Goal: Find contact information: Find contact information

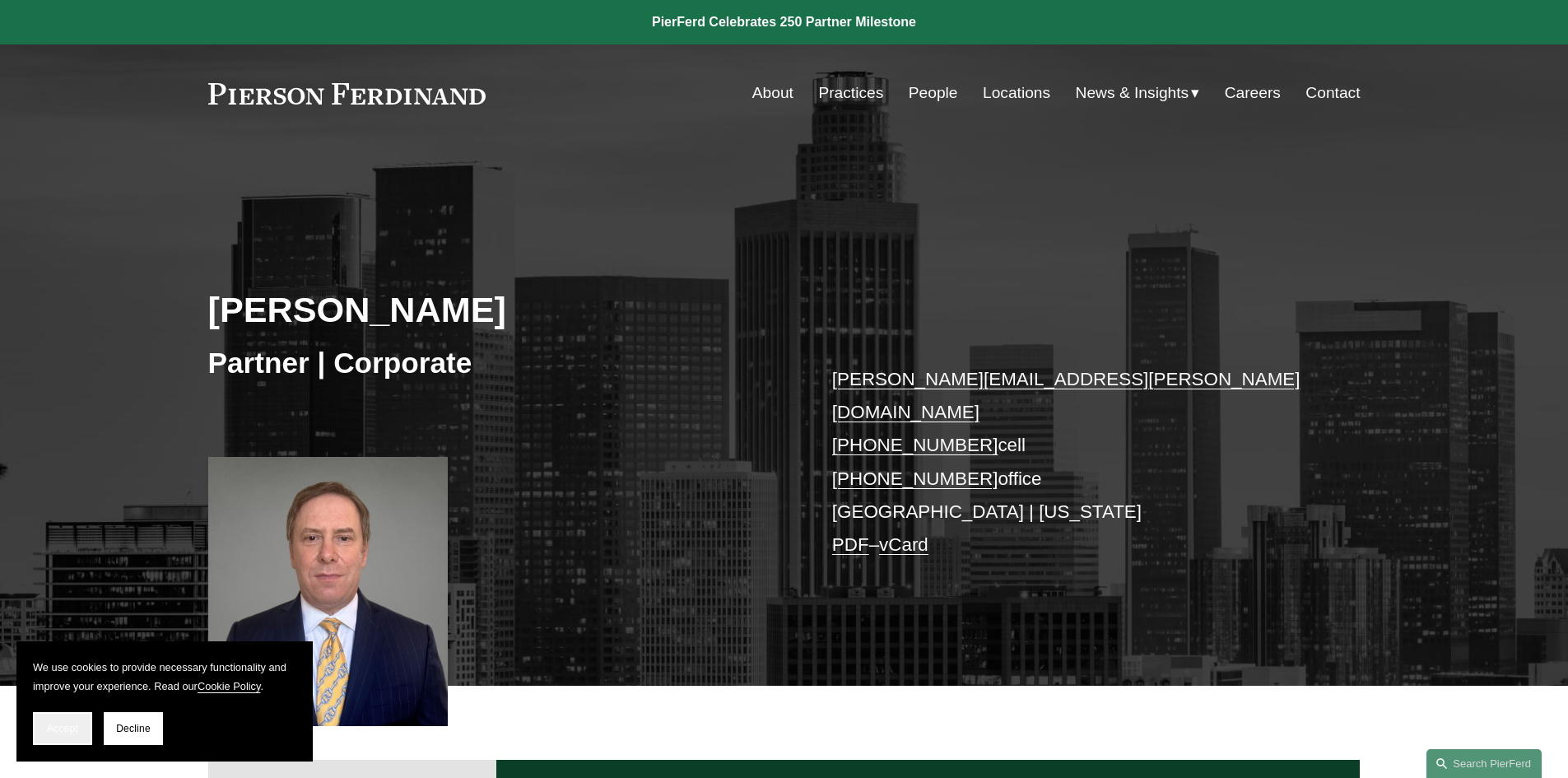
click at [56, 722] on button "Accept" at bounding box center [63, 728] width 59 height 33
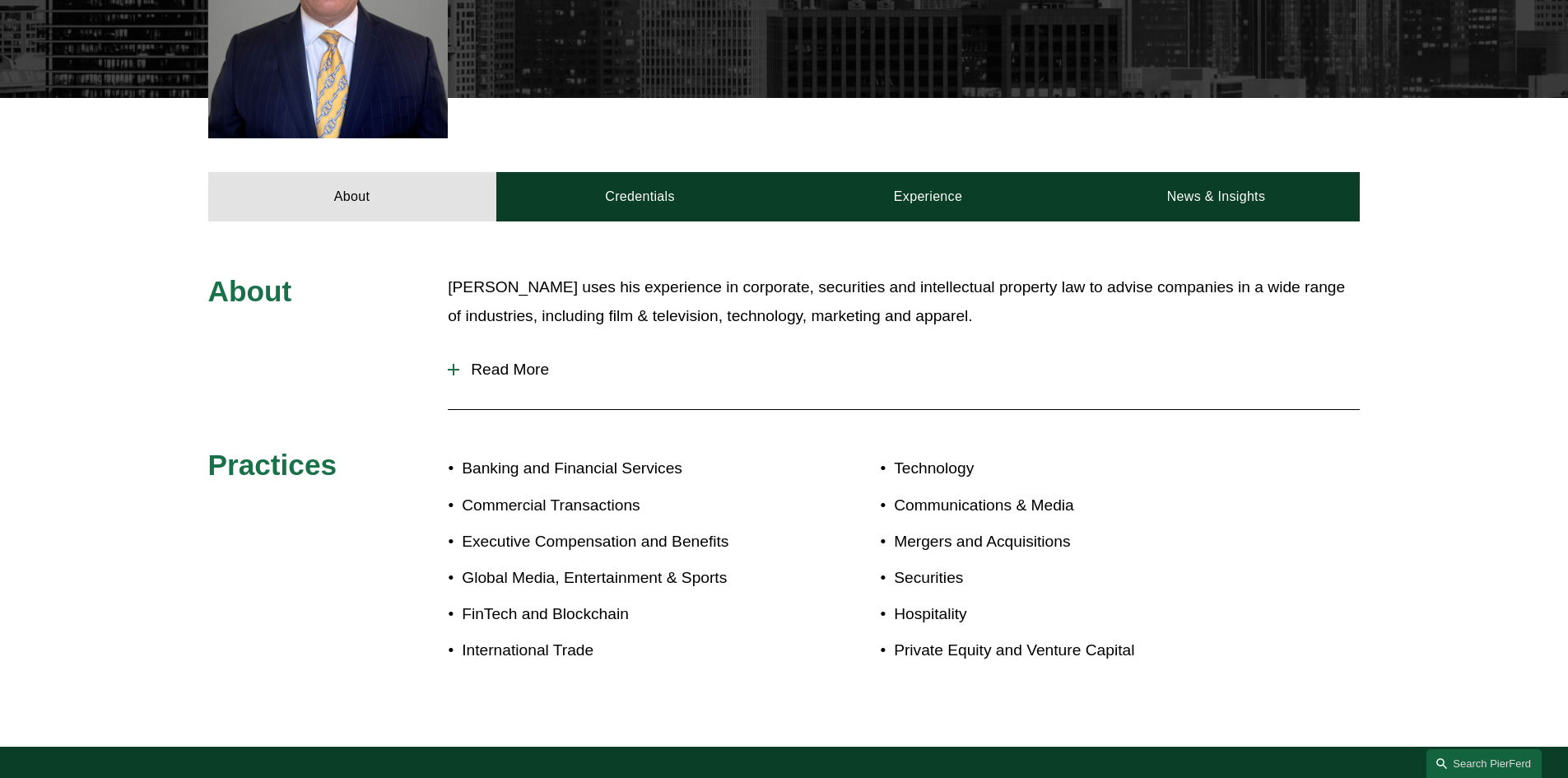
scroll to position [617, 0]
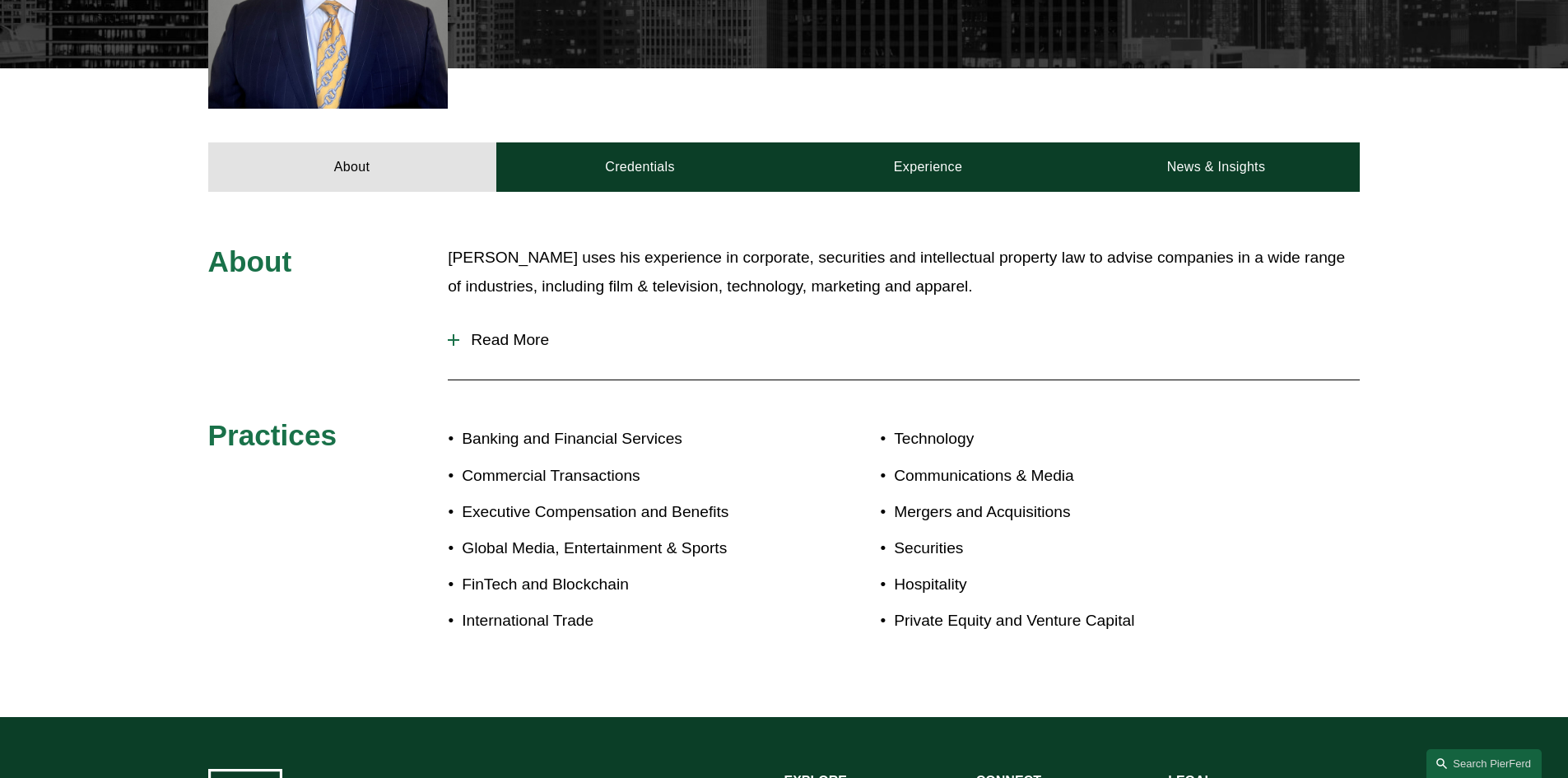
click at [512, 330] on span "Read More" at bounding box center [910, 340] width 901 height 18
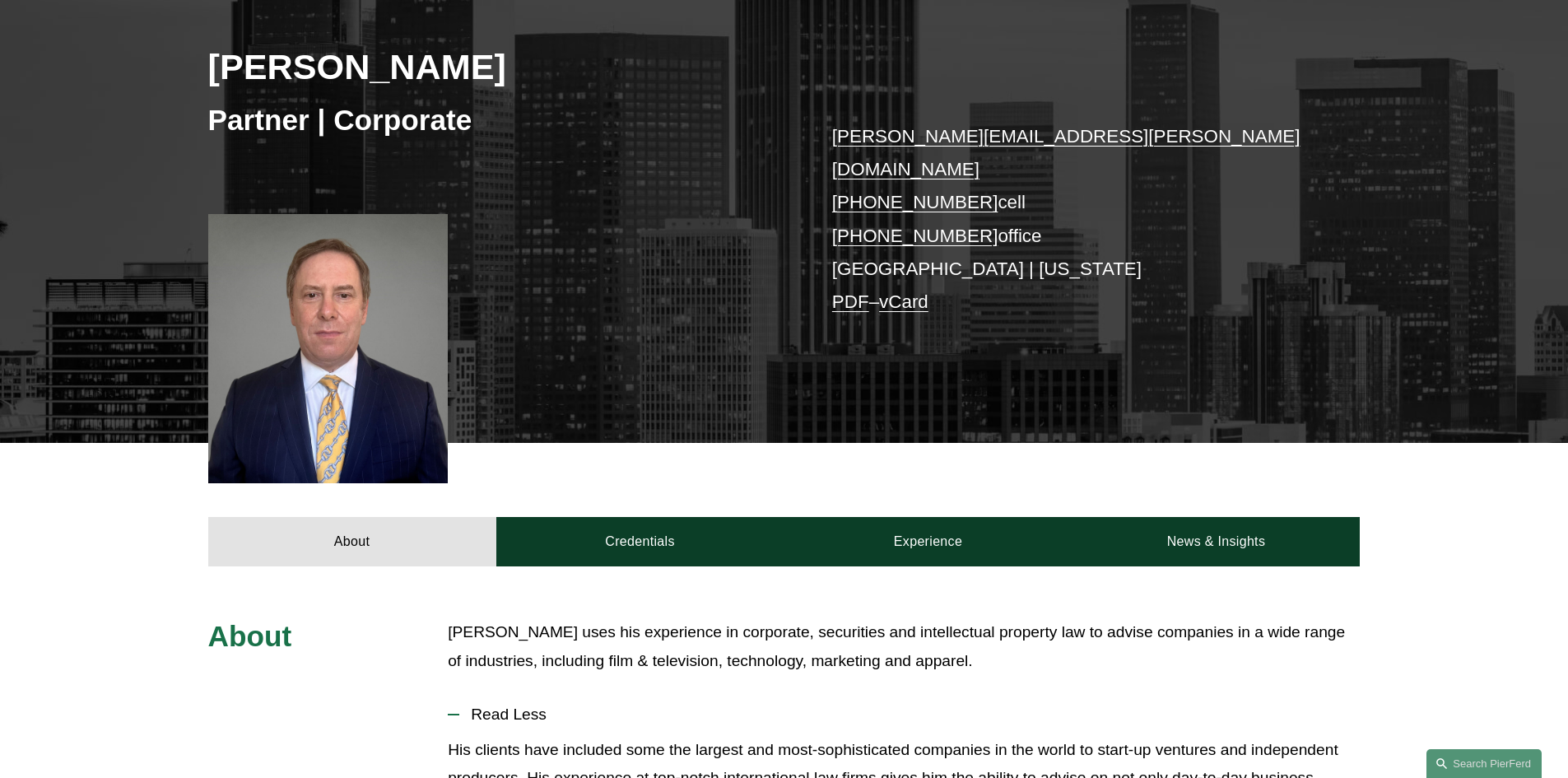
scroll to position [232, 0]
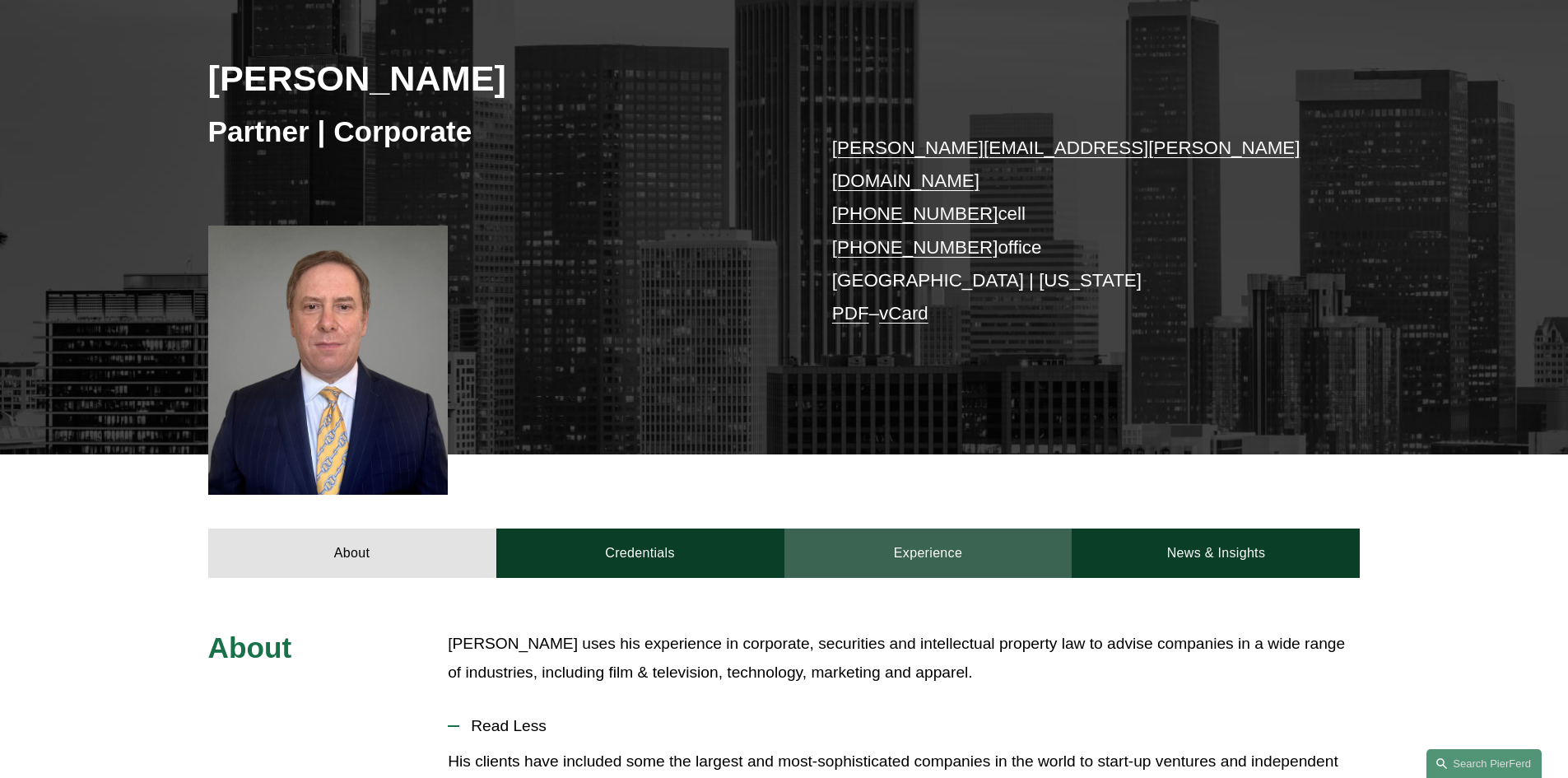
click at [912, 533] on link "Experience" at bounding box center [928, 554] width 288 height 50
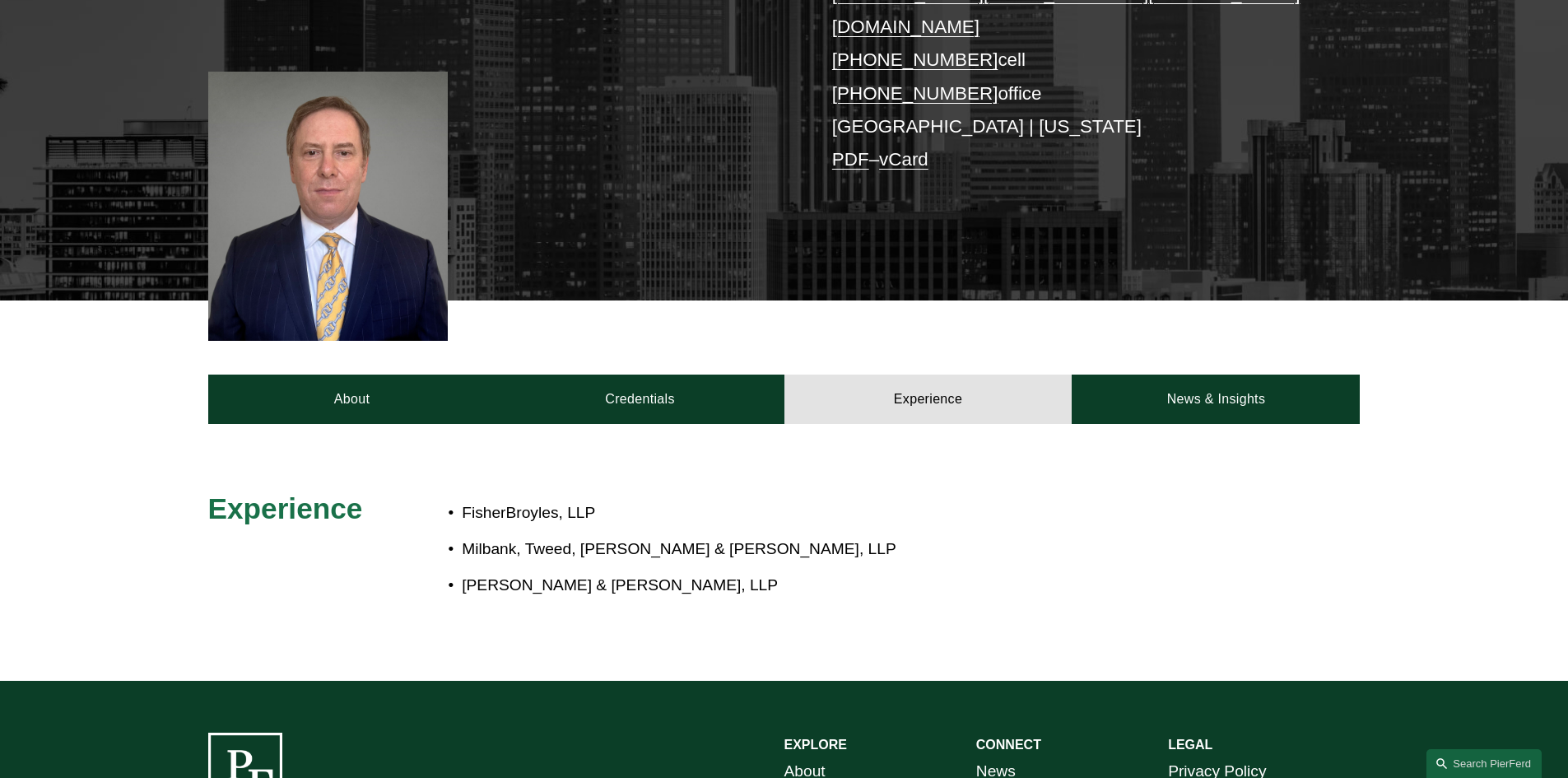
scroll to position [381, 0]
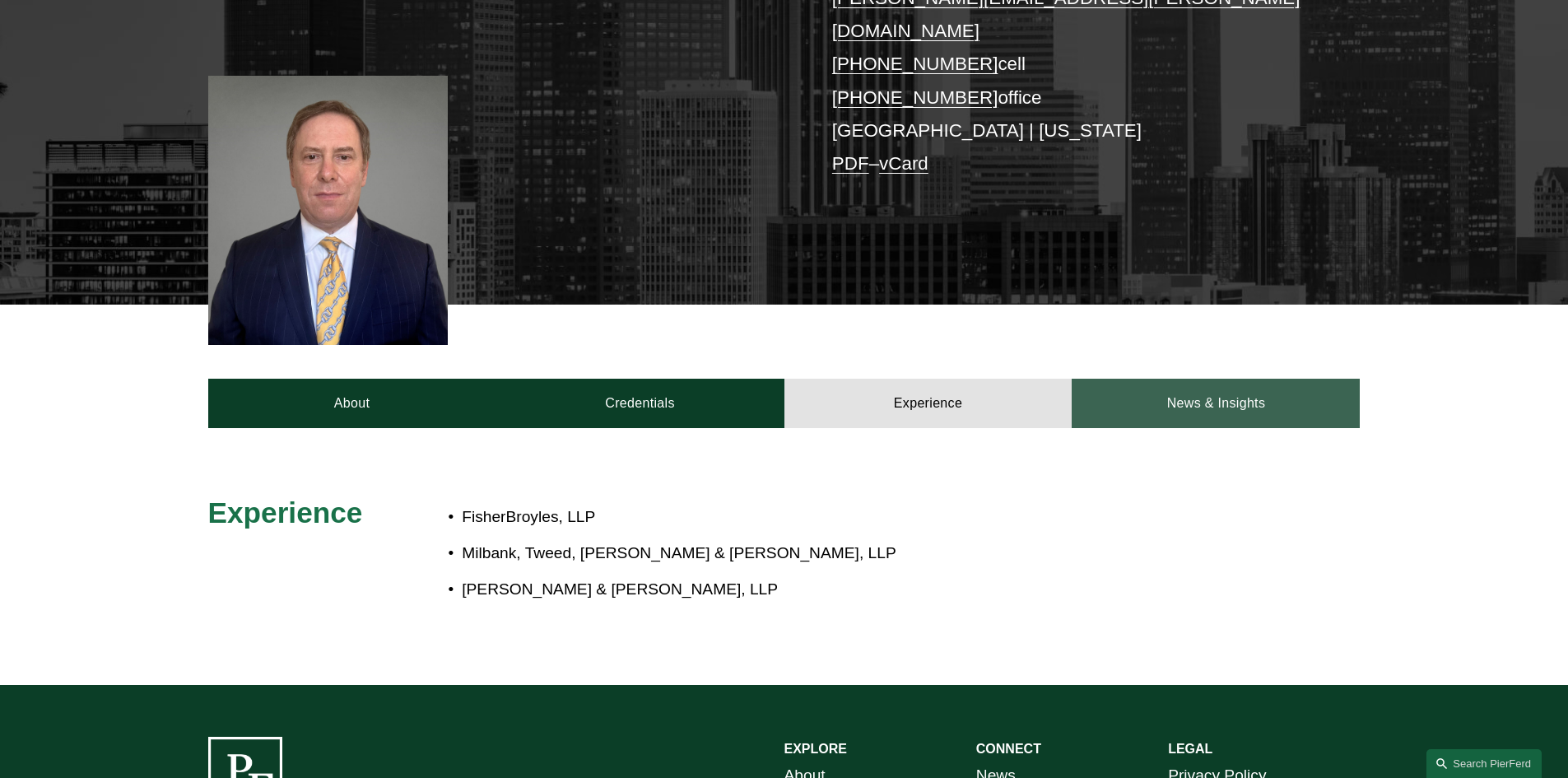
click at [1276, 378] on link "News & Insights" at bounding box center [1215, 403] width 288 height 50
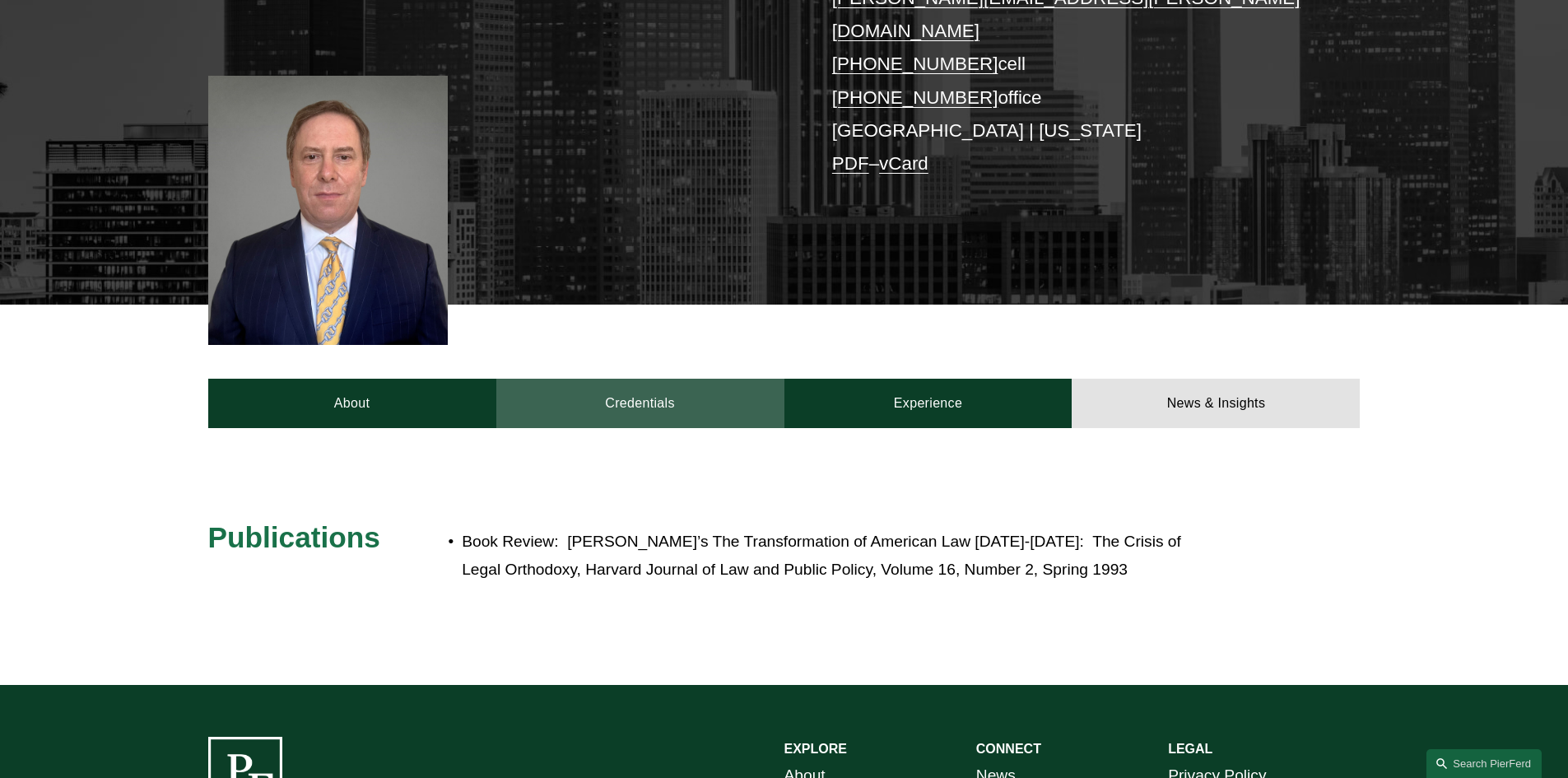
click at [608, 379] on link "Credentials" at bounding box center [640, 403] width 288 height 50
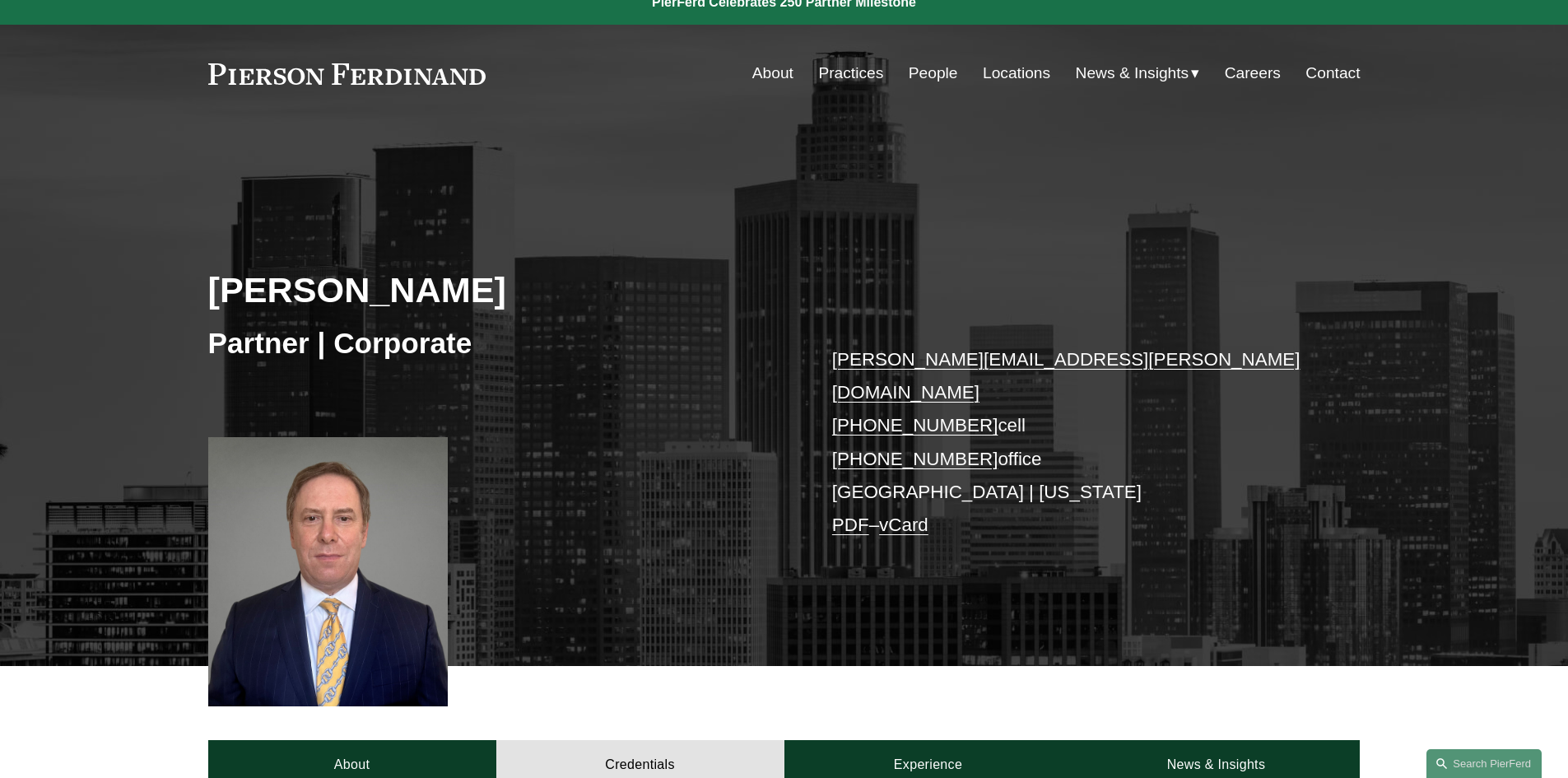
scroll to position [0, 0]
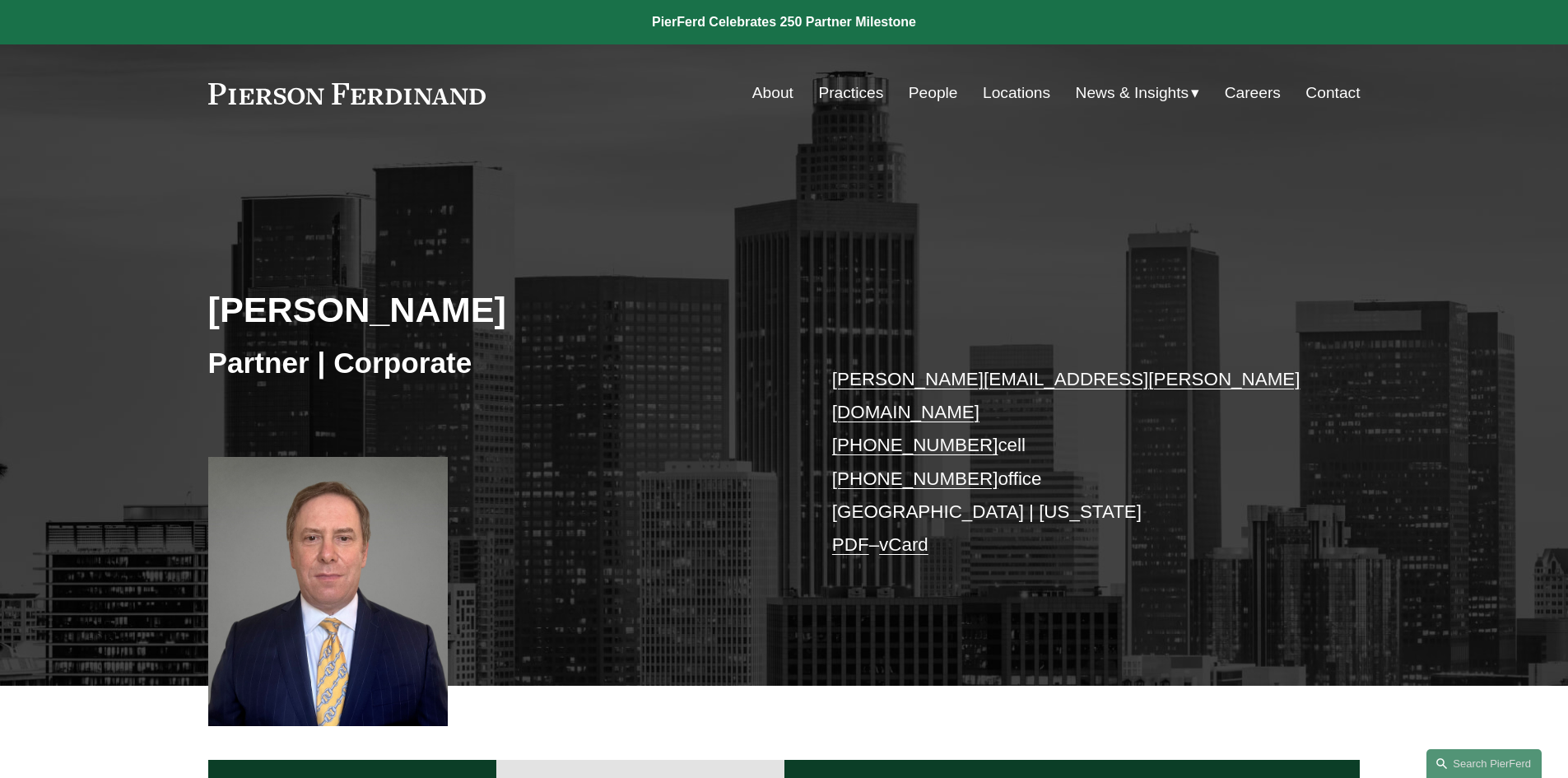
click at [313, 94] on link at bounding box center [347, 93] width 278 height 21
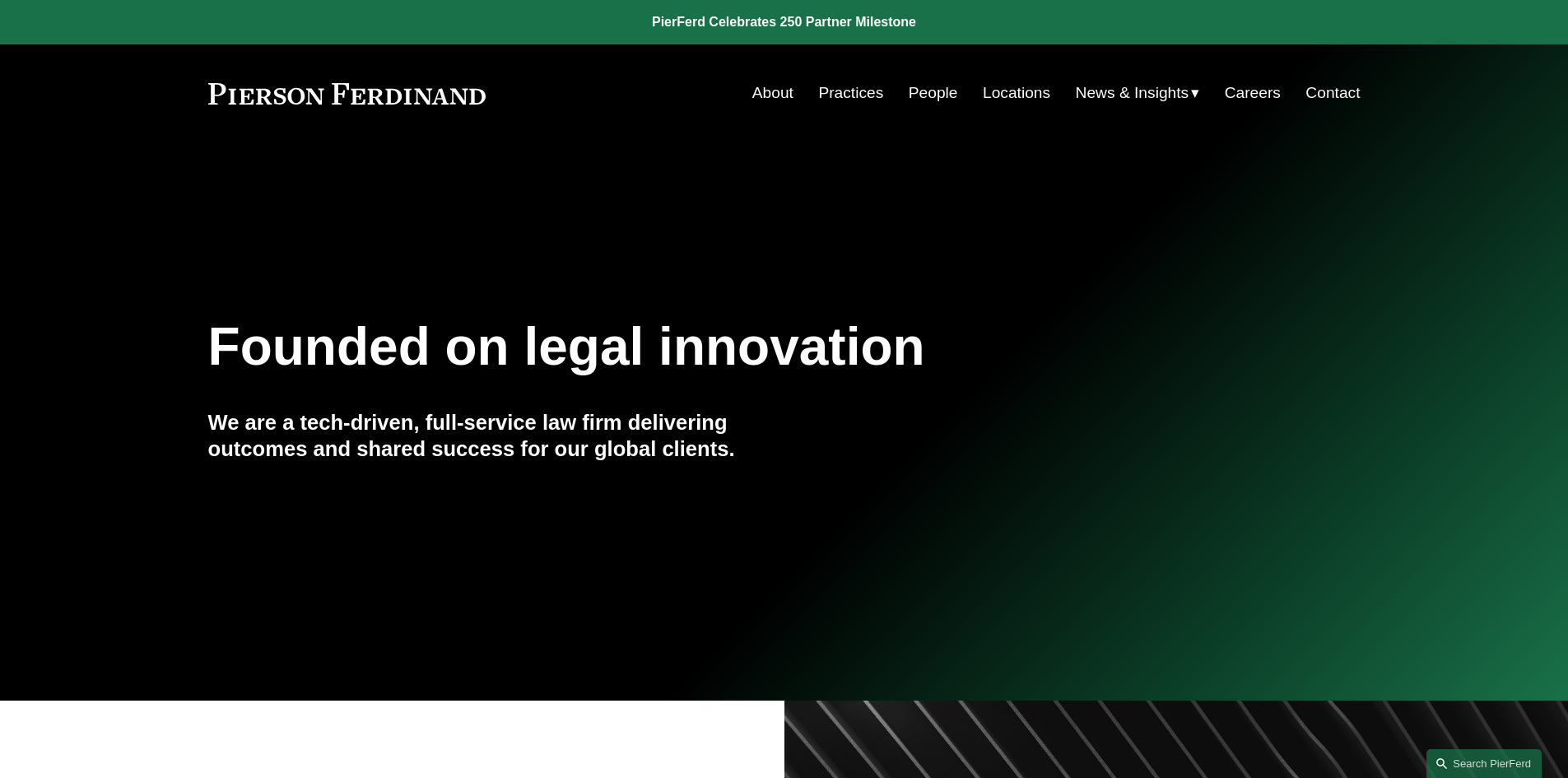
click at [1346, 90] on link "Contact" at bounding box center [1332, 93] width 54 height 31
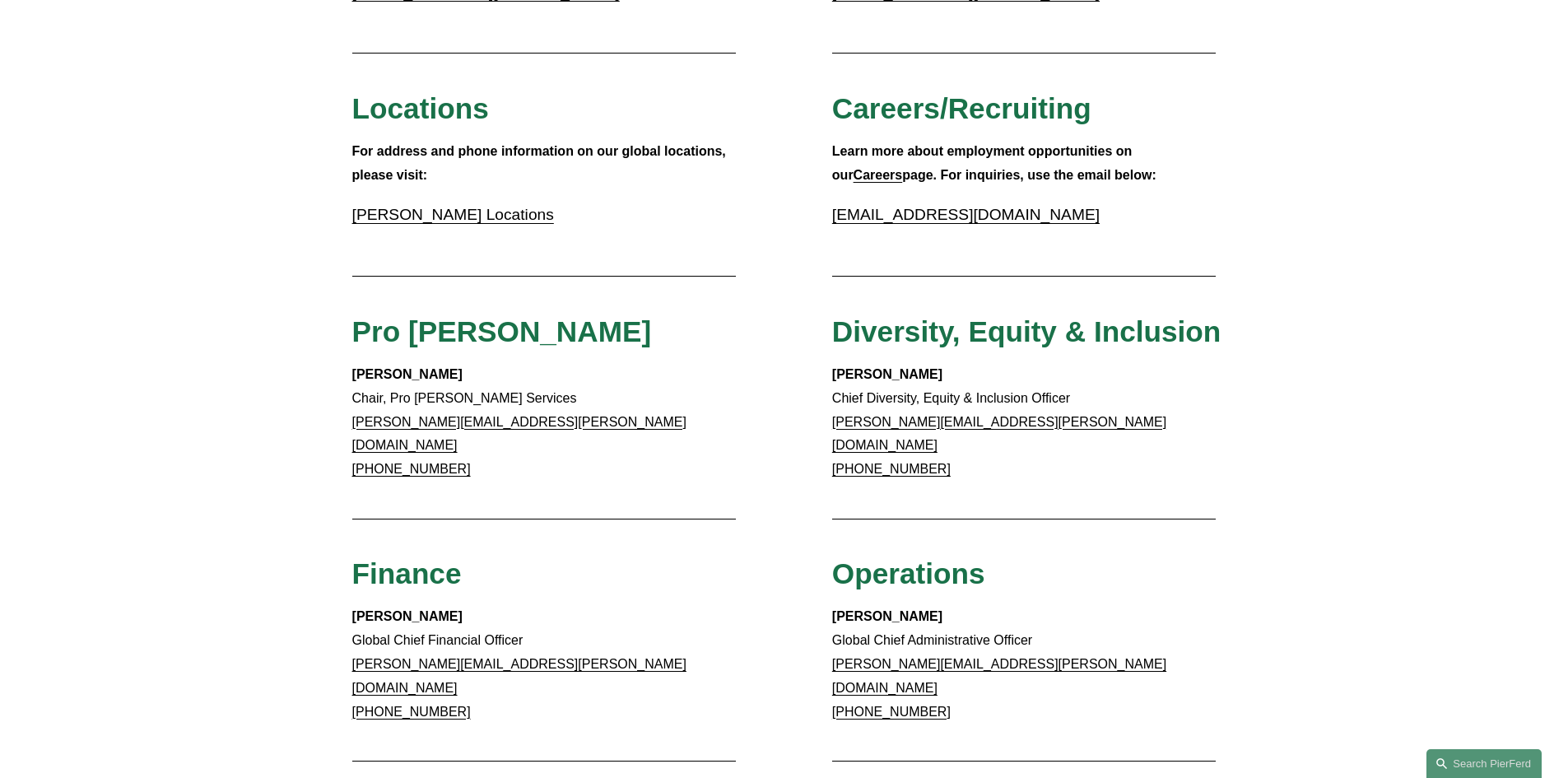
scroll to position [554, 0]
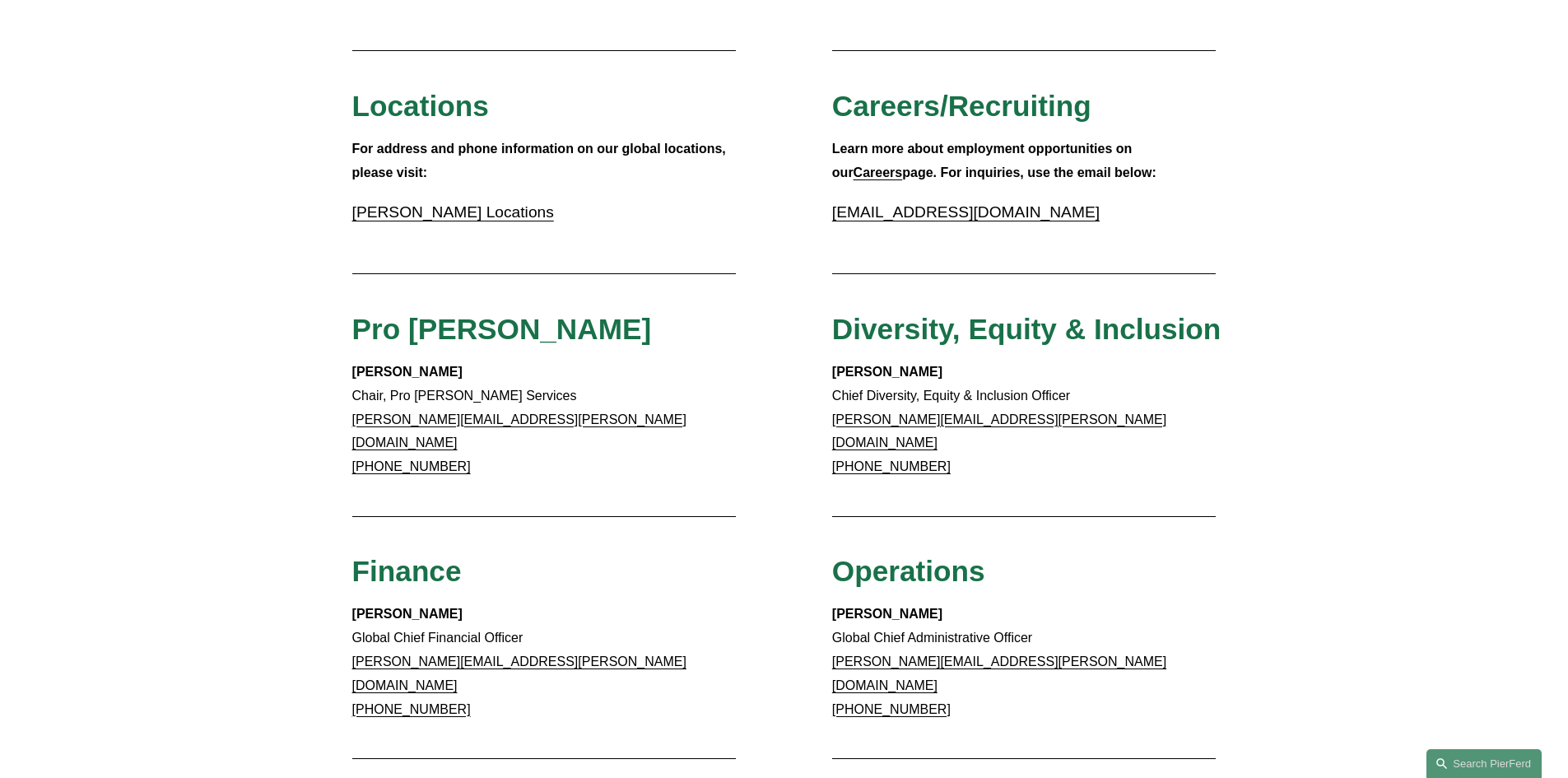
click at [488, 214] on link "Pierson Ferdinand Locations" at bounding box center [453, 211] width 201 height 18
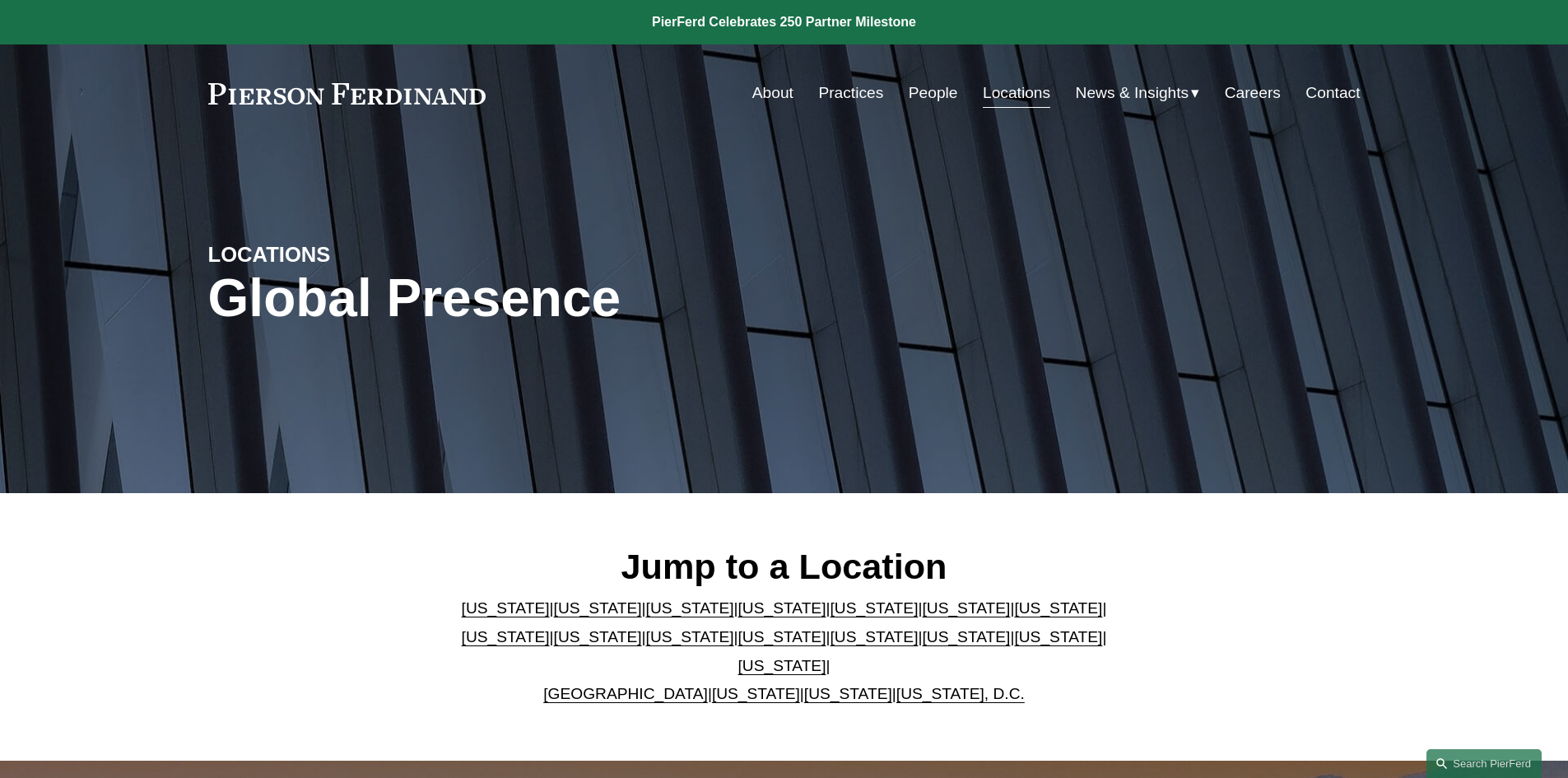
click at [560, 616] on link "California" at bounding box center [597, 607] width 88 height 18
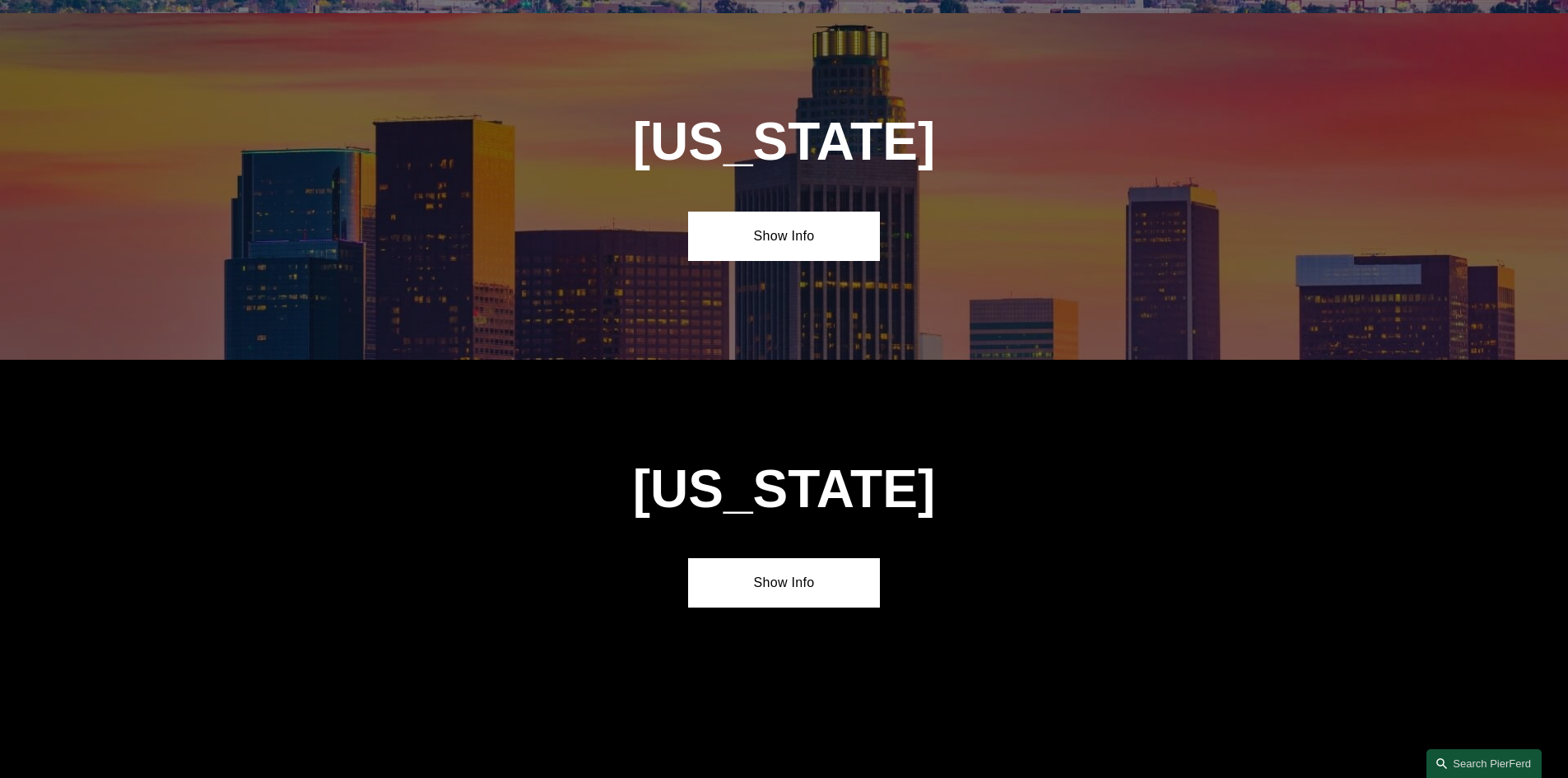
scroll to position [1098, 0]
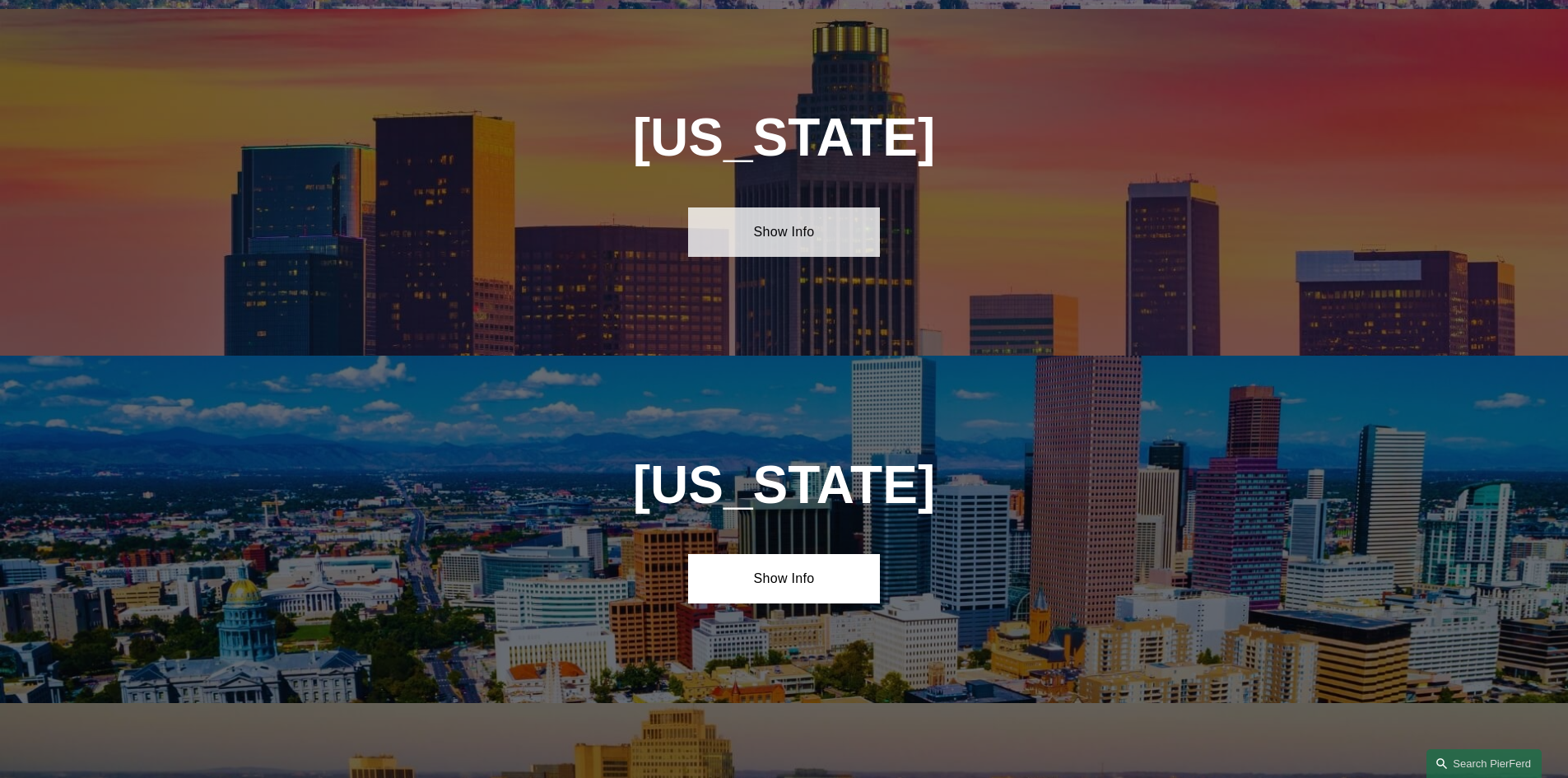
click at [786, 225] on link "Show Info" at bounding box center [784, 233] width 192 height 50
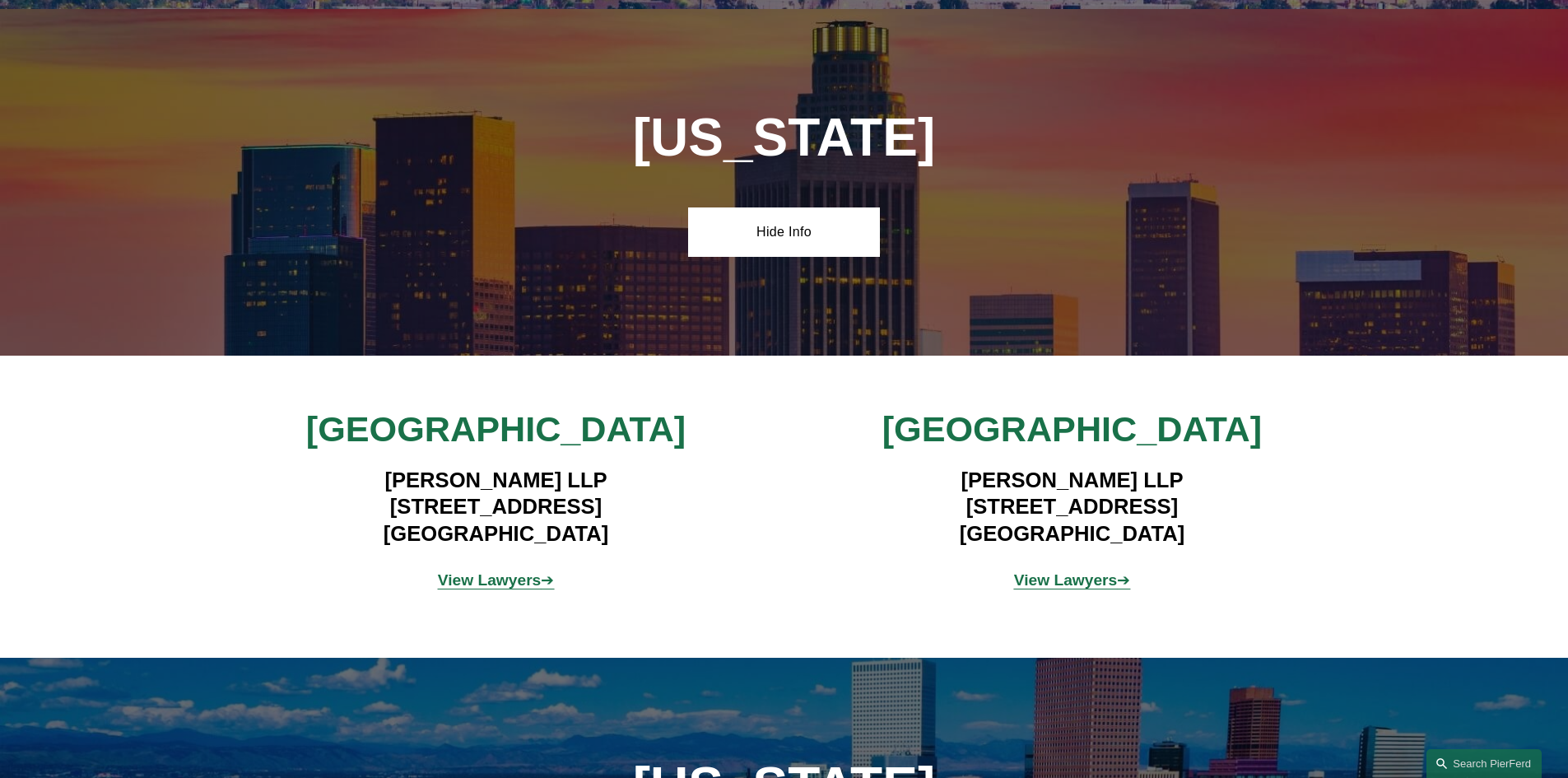
click at [513, 577] on strong "View Lawyers" at bounding box center [489, 580] width 103 height 18
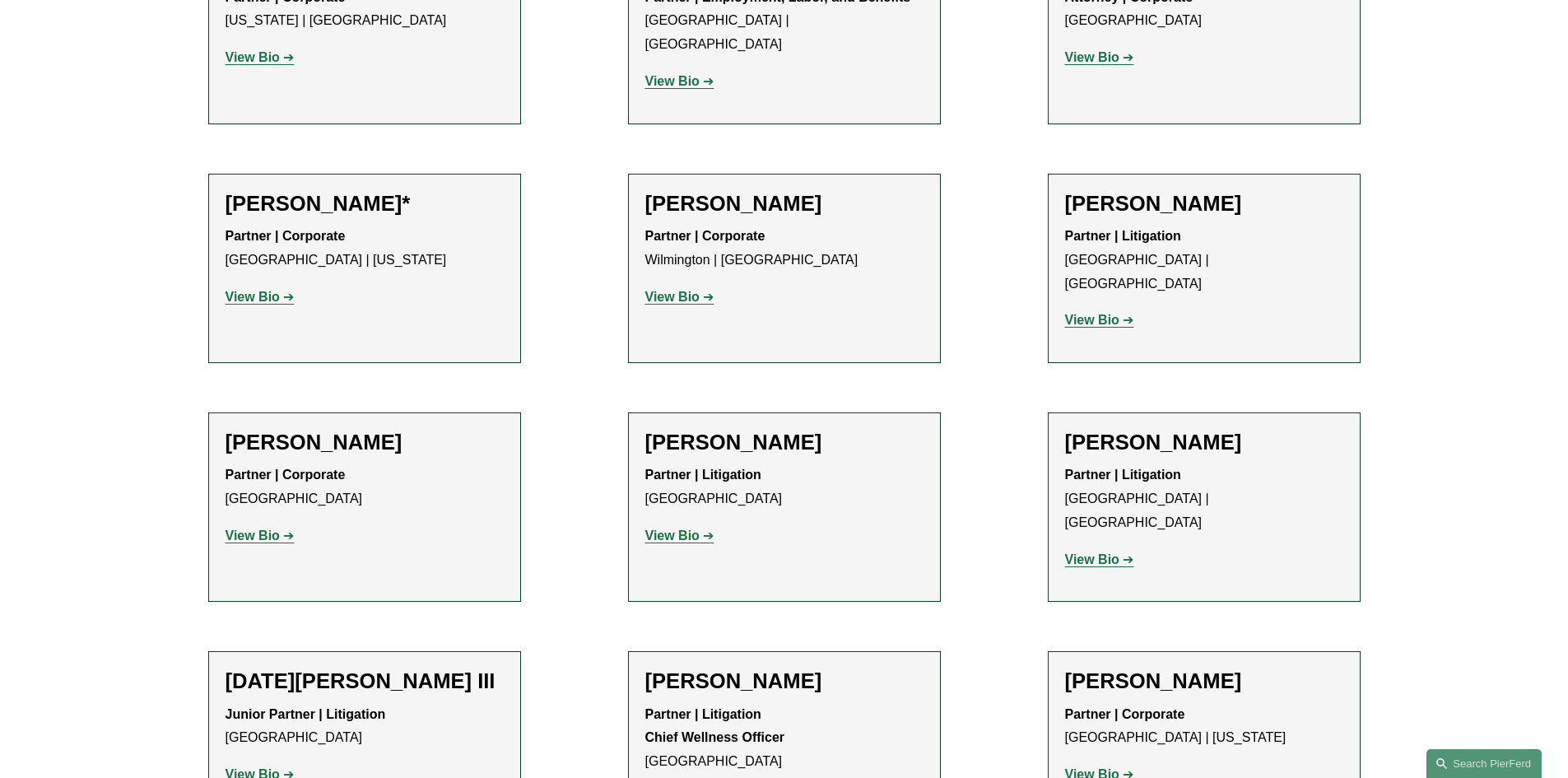
scroll to position [1097, 0]
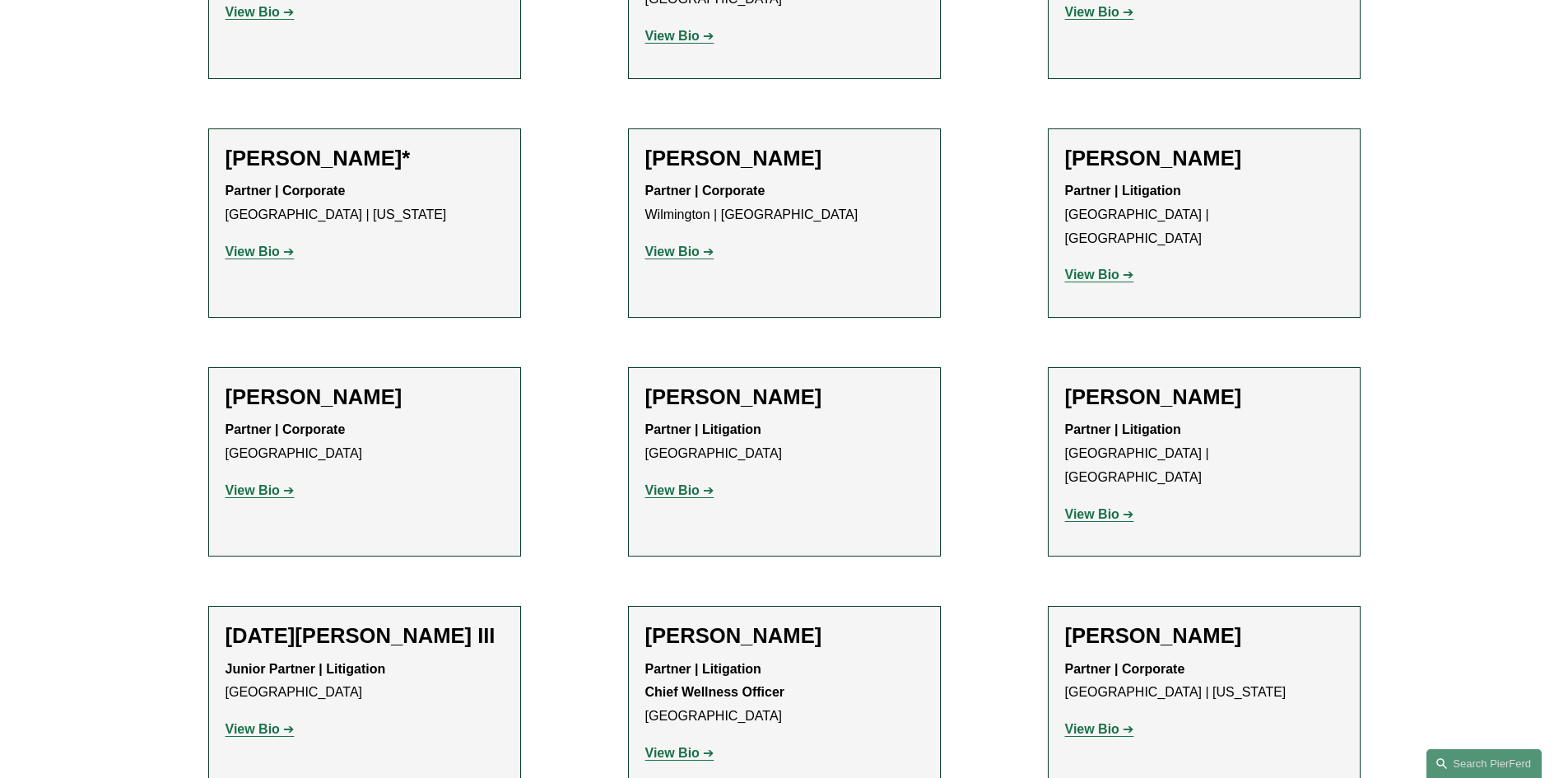
click at [1109, 722] on strong "View Bio" at bounding box center [1092, 728] width 54 height 14
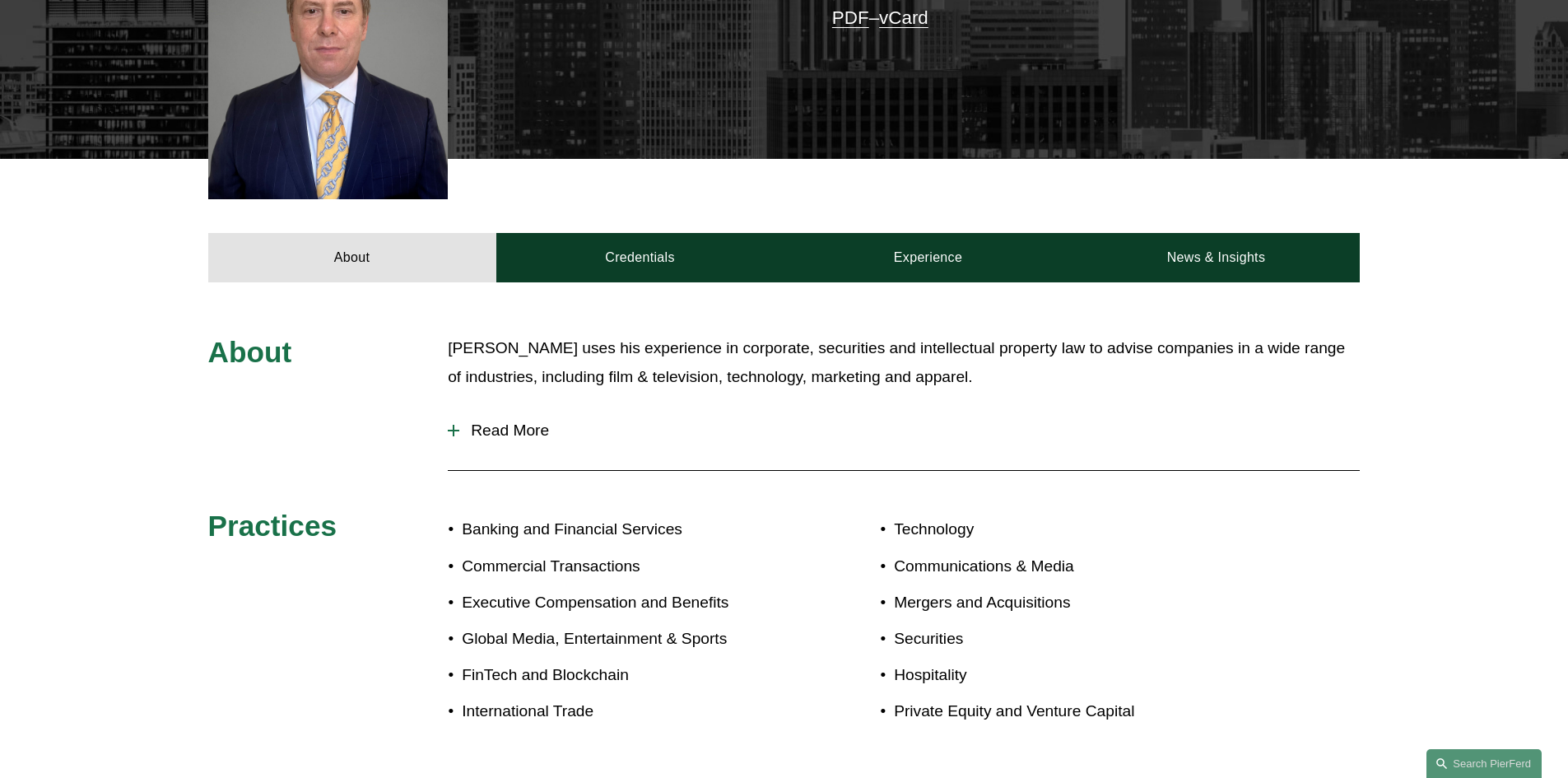
scroll to position [540, 0]
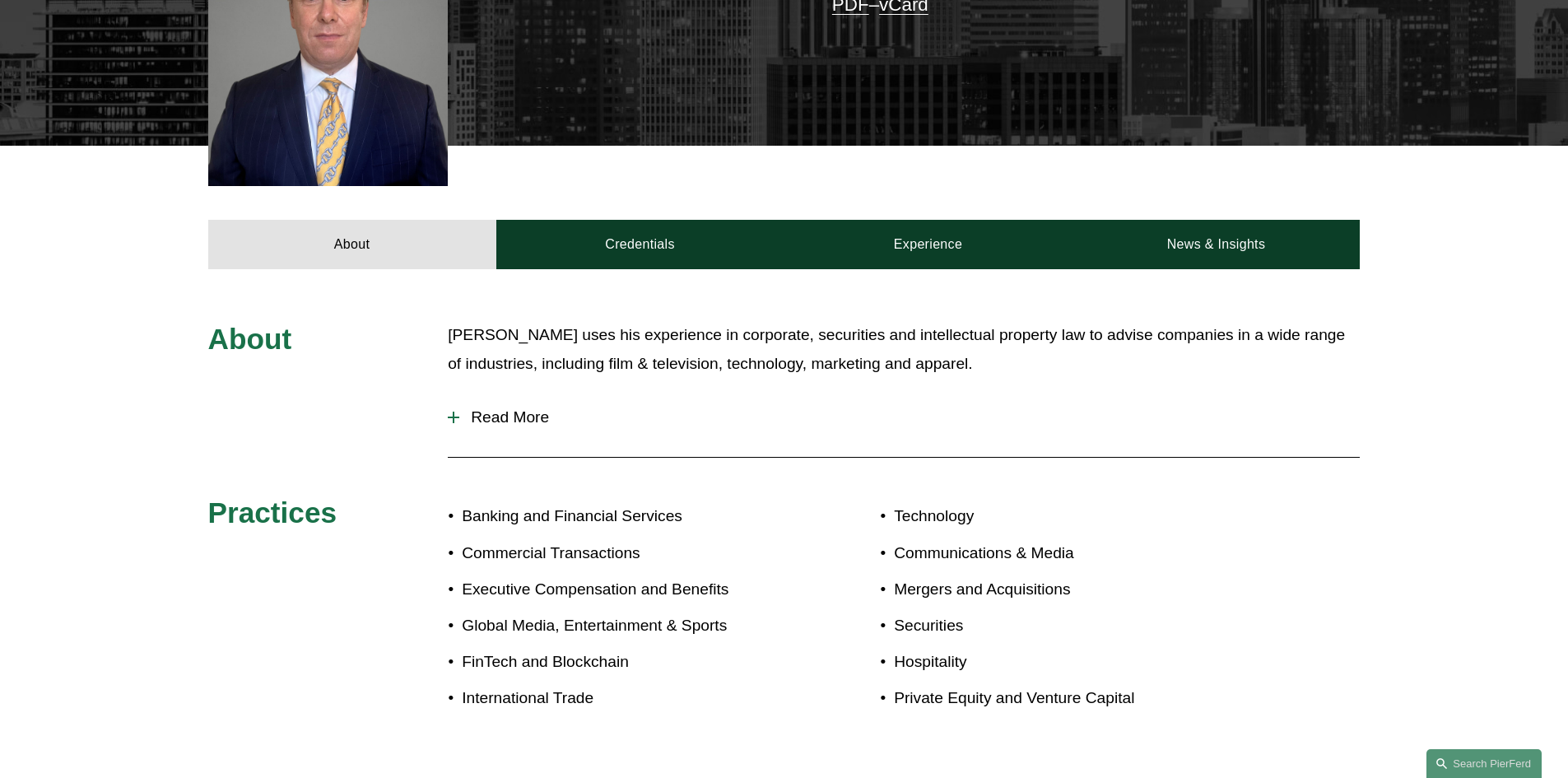
click at [509, 408] on span "Read More" at bounding box center [910, 417] width 901 height 18
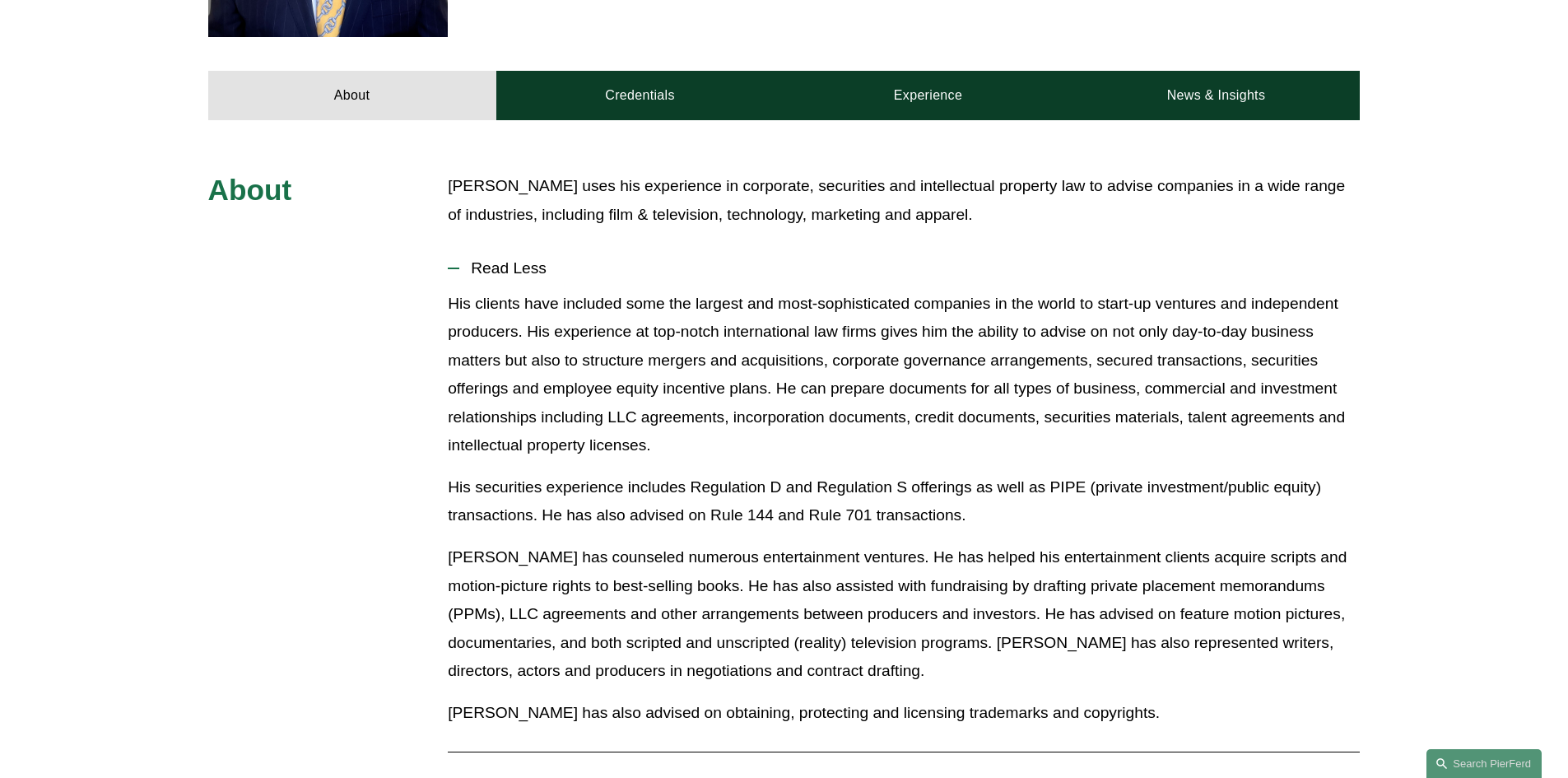
scroll to position [712, 0]
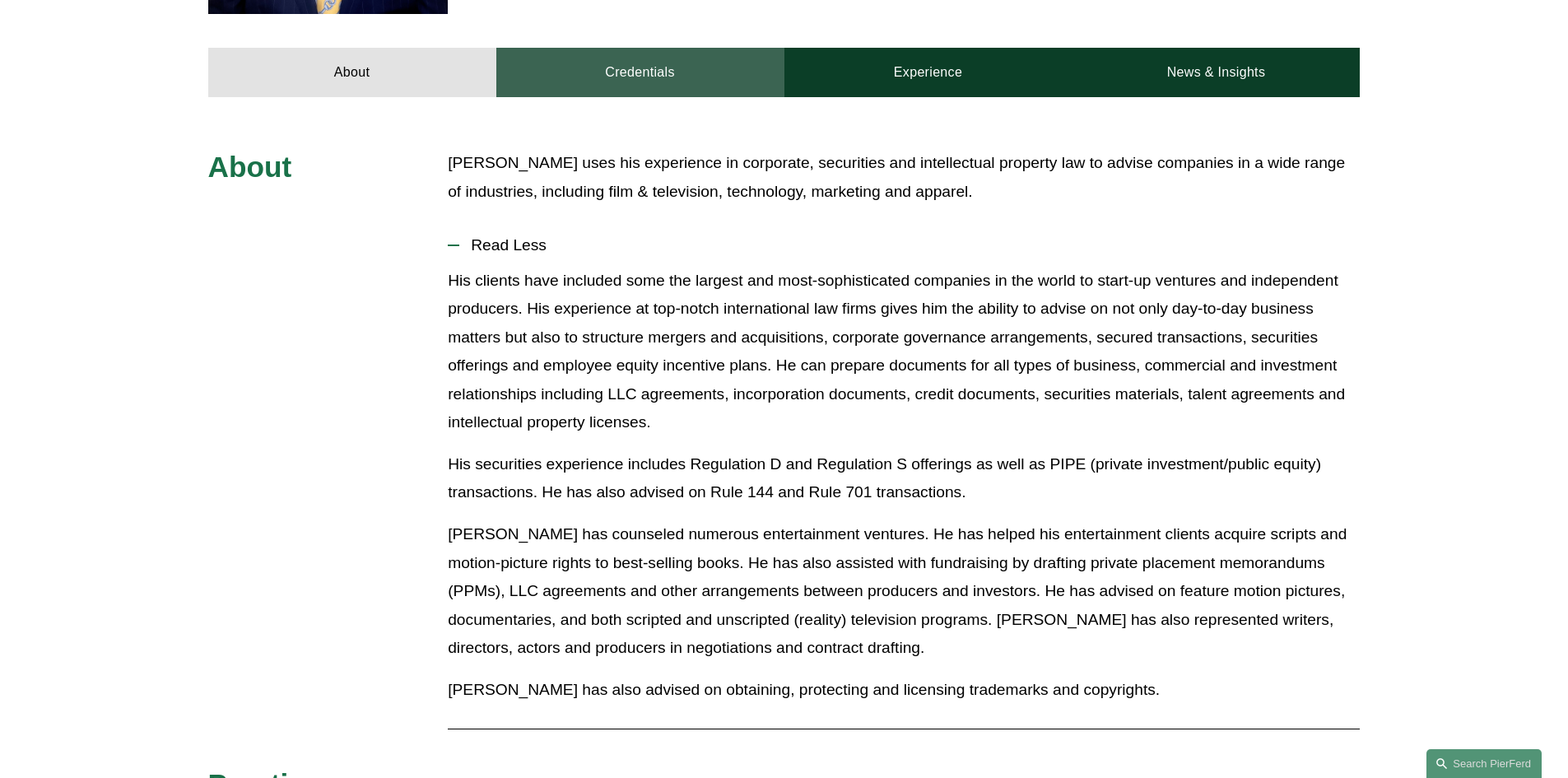
click at [645, 48] on link "Credentials" at bounding box center [640, 73] width 288 height 50
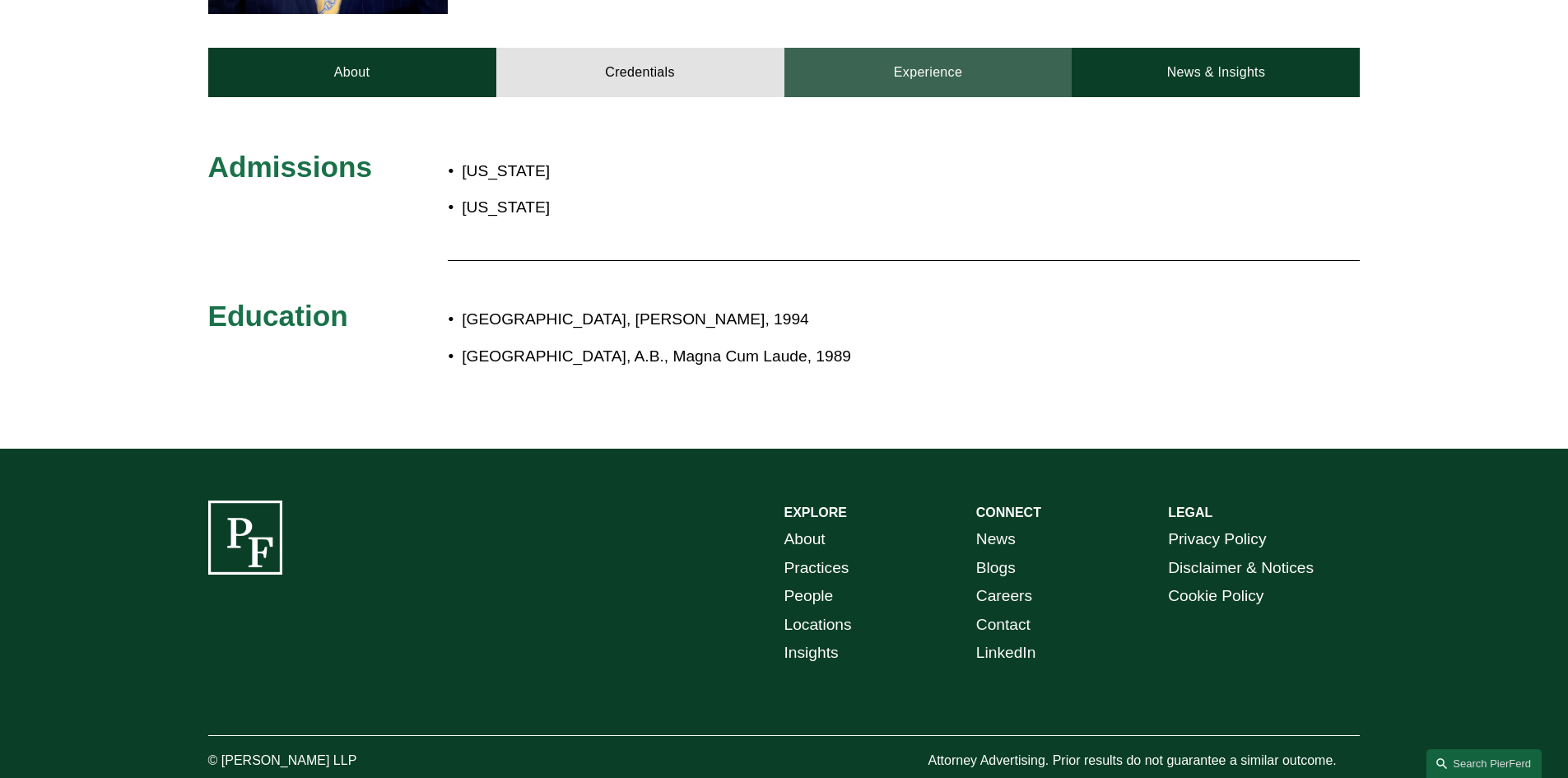
click at [910, 52] on link "Experience" at bounding box center [928, 73] width 288 height 50
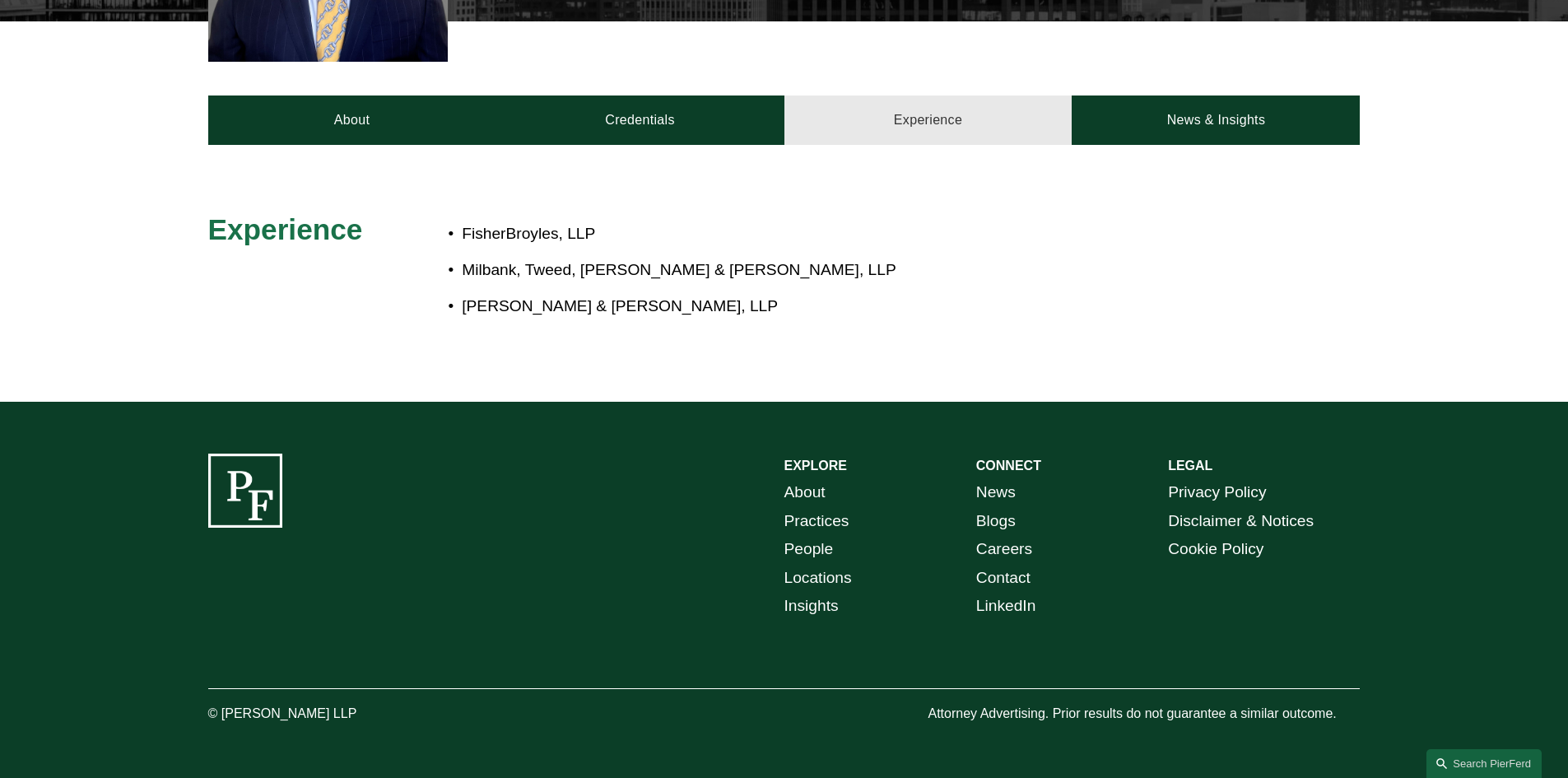
scroll to position [640, 0]
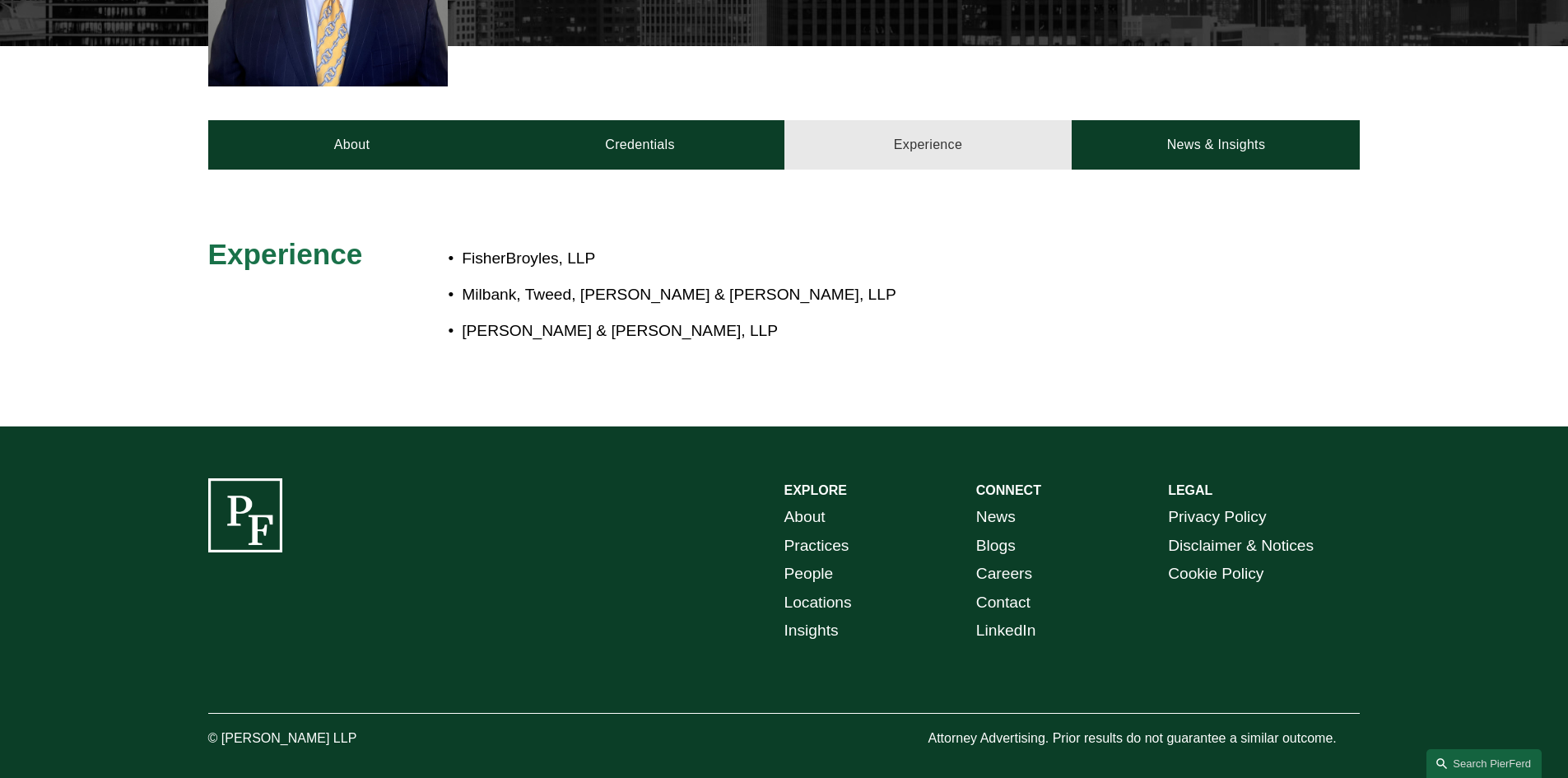
click at [910, 52] on div "About Credentials Experience News & Insights" at bounding box center [784, 108] width 1568 height 124
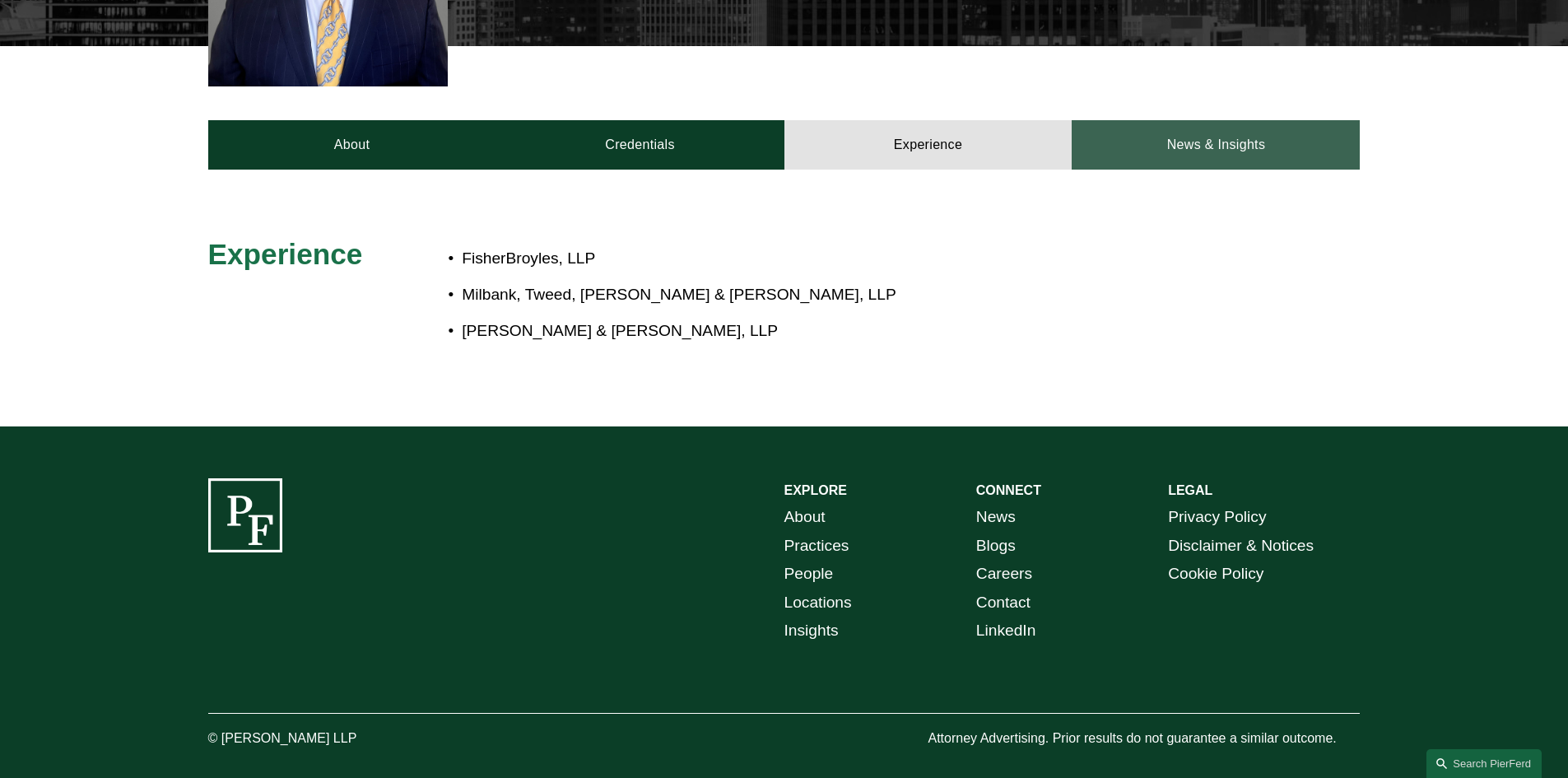
click at [1212, 122] on link "News & Insights" at bounding box center [1215, 145] width 288 height 50
